Goal: Task Accomplishment & Management: Complete application form

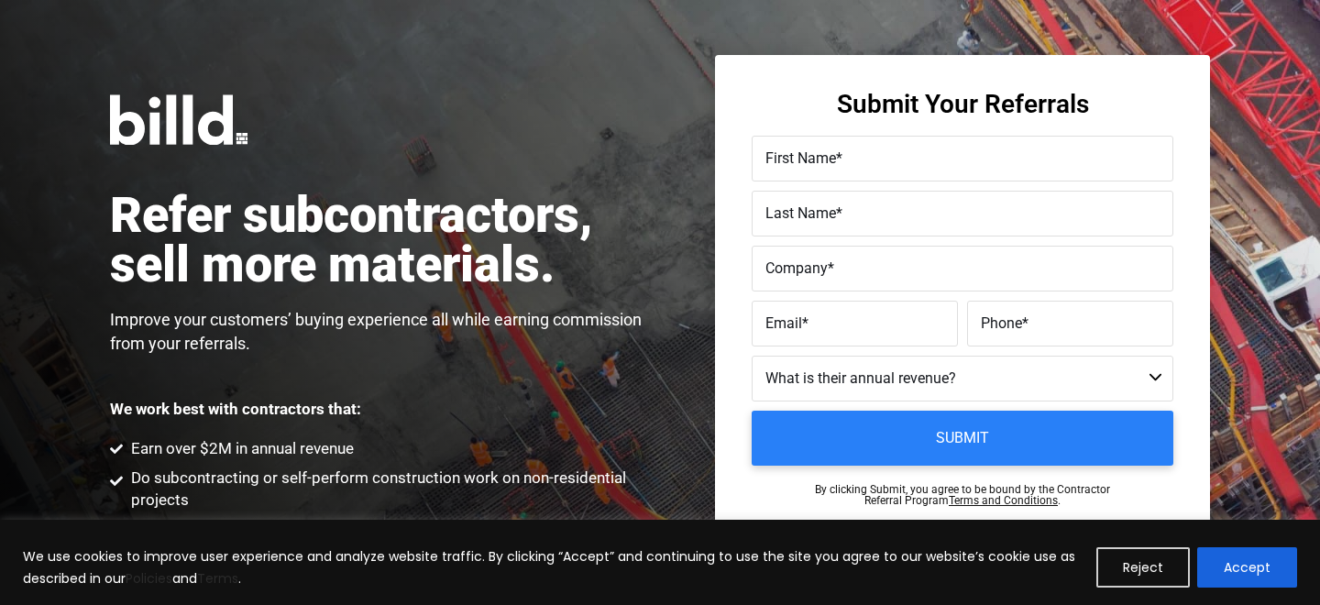
click at [875, 149] on label "First Name *" at bounding box center [962, 159] width 394 height 27
click at [875, 149] on input "First Name *" at bounding box center [963, 159] width 422 height 46
click at [834, 261] on label "Company *" at bounding box center [962, 269] width 394 height 27
click at [834, 261] on input "Company *" at bounding box center [963, 269] width 422 height 46
paste input "Highlands Services"
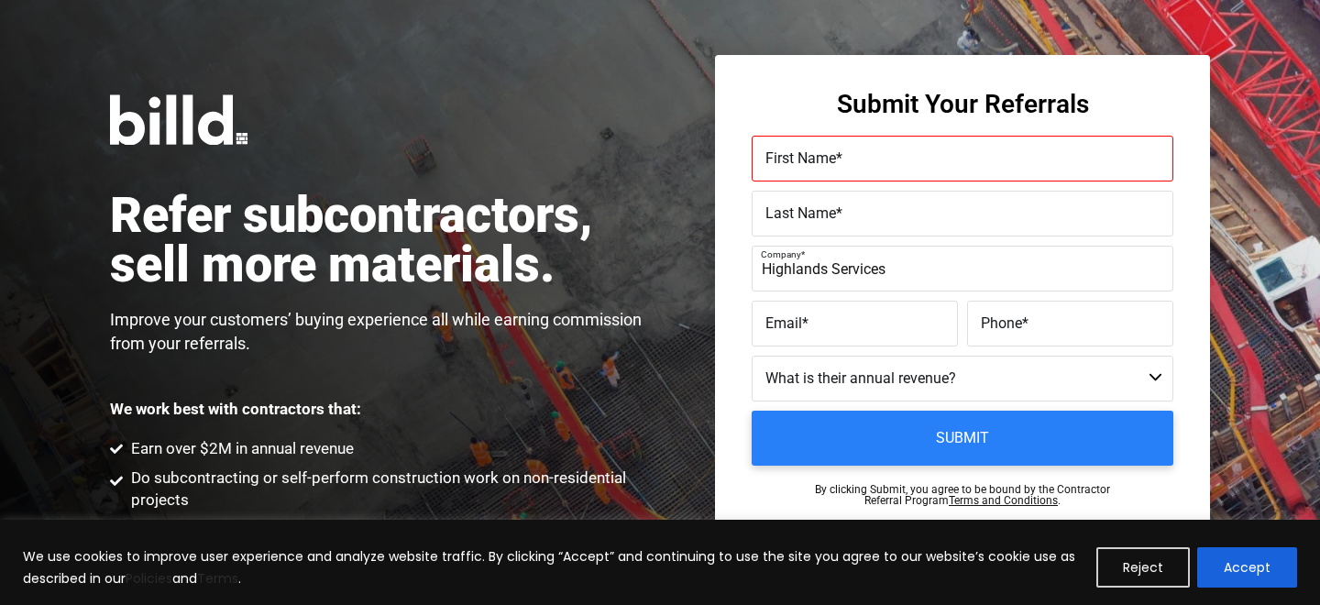
type input "Highlands Services"
click at [843, 168] on label "First Name *" at bounding box center [962, 159] width 394 height 27
click at [843, 168] on input "First Name *" at bounding box center [963, 159] width 422 height 46
type input "[PERSON_NAME]"
type input "Garatina"
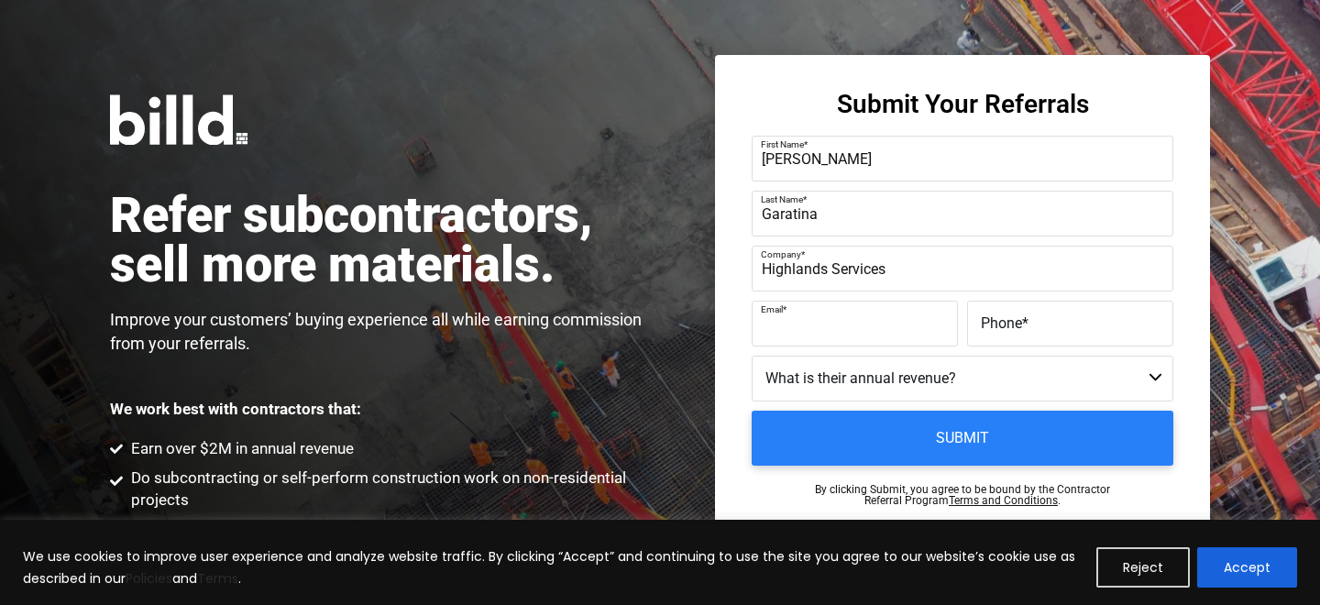
click at [861, 309] on div "Email *" at bounding box center [857, 324] width 211 height 46
paste input "[PERSON_NAME][EMAIL_ADDRESS][DOMAIN_NAME]"
type input "[PERSON_NAME][EMAIL_ADDRESS][DOMAIN_NAME]"
click at [1027, 327] on span "*" at bounding box center [1025, 322] width 6 height 17
click at [1027, 327] on input "Phone *" at bounding box center [1070, 324] width 206 height 46
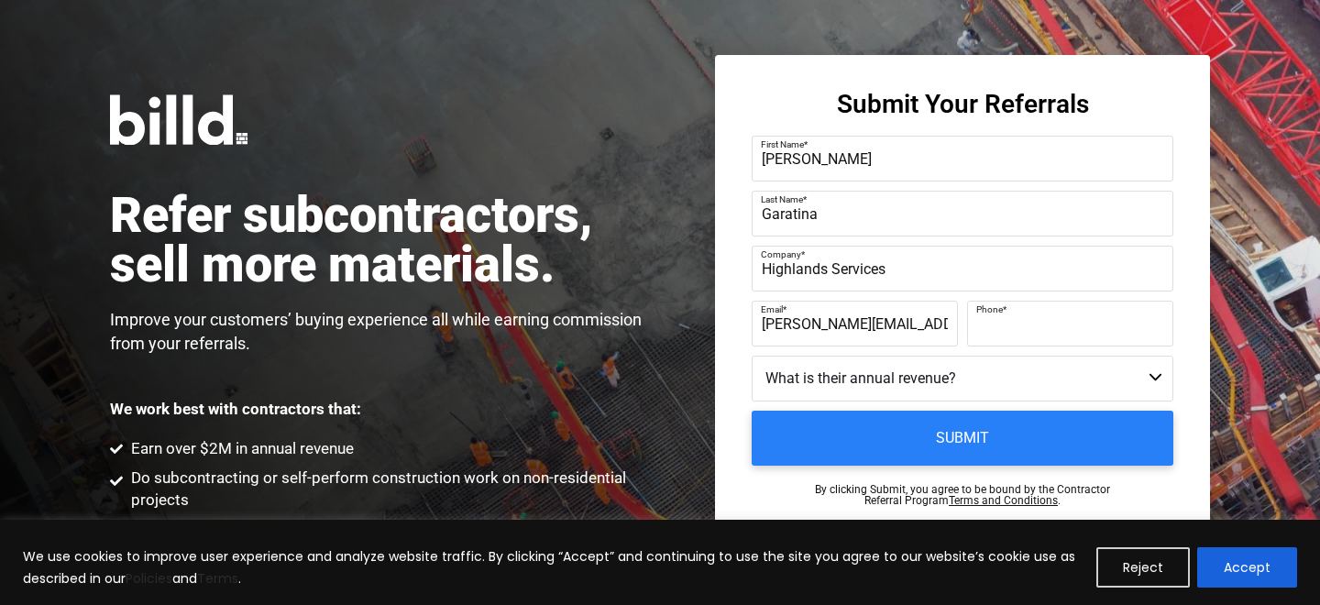
click at [1012, 336] on input "Phone *" at bounding box center [1070, 324] width 206 height 46
paste input "[PHONE_NUMBER]"
click at [933, 374] on select "Less than $1M $1M - $2M $2M - $4M $4M - $8M $8M - $25M $25M - $40M $40M +" at bounding box center [963, 379] width 422 height 46
click at [1007, 325] on input "813)892-6948" at bounding box center [1070, 324] width 206 height 46
type input "[PHONE_NUMBER]"
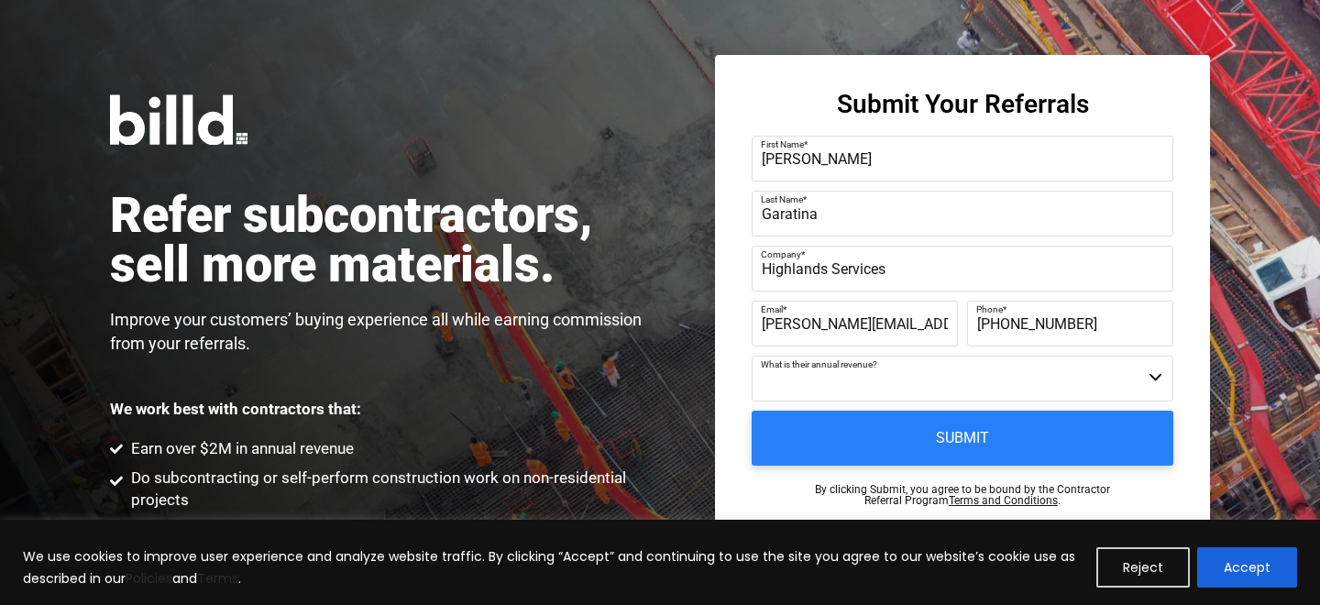
click at [993, 371] on select "Less than $1M $1M - $2M $2M - $4M $4M - $8M $8M - $25M $25M - $40M $40M +" at bounding box center [963, 379] width 422 height 46
select select "$2M - $4M"
click at [752, 356] on select "Less than $1M $1M - $2M $2M - $4M $4M - $8M $8M - $25M $25M - $40M $40M +" at bounding box center [963, 379] width 422 height 46
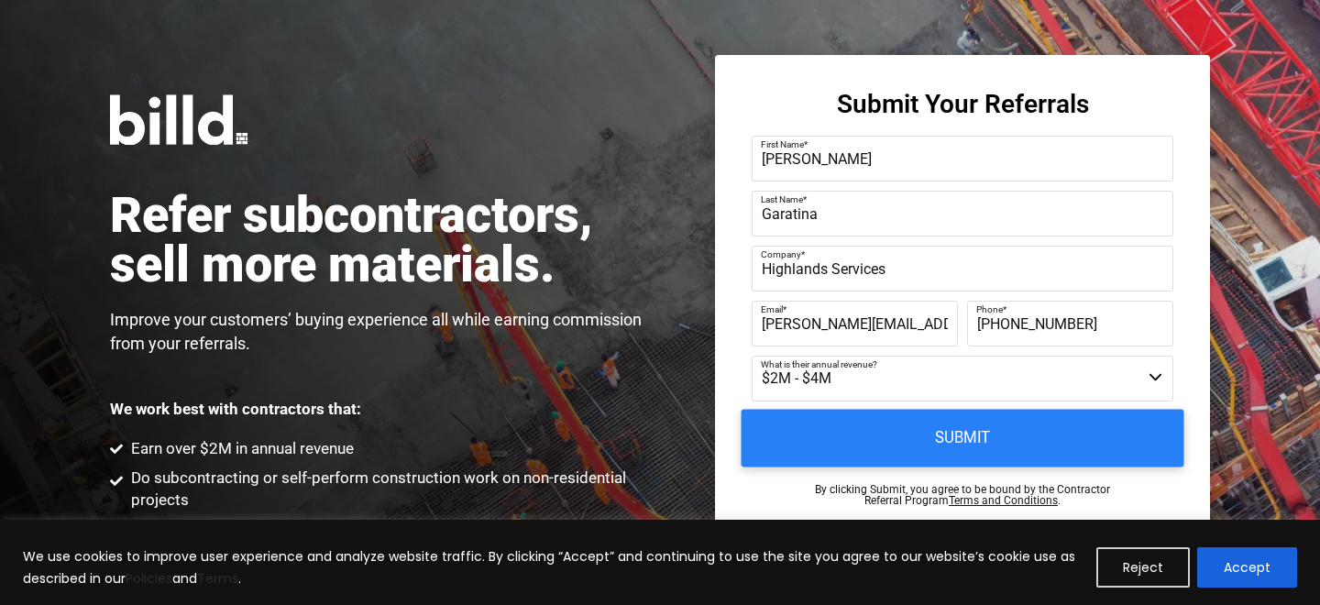
click at [944, 444] on input "Submit" at bounding box center [963, 439] width 443 height 58
